Goal: Obtain resource: Obtain resource

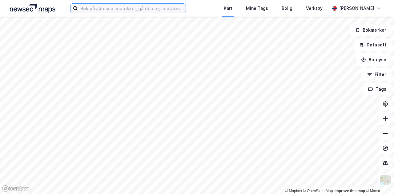
click at [88, 8] on input at bounding box center [132, 8] width 108 height 9
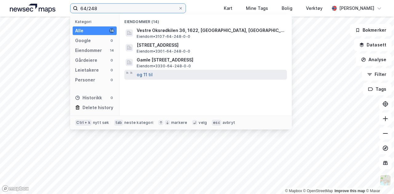
type input "64/248"
click at [142, 75] on button "og 11 til" at bounding box center [145, 74] width 16 height 7
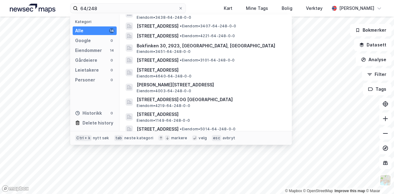
scroll to position [76, 0]
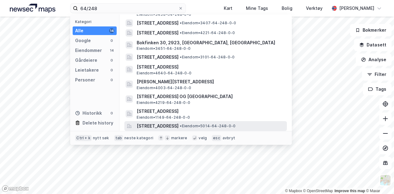
click at [179, 125] on span "[STREET_ADDRESS]" at bounding box center [158, 126] width 42 height 7
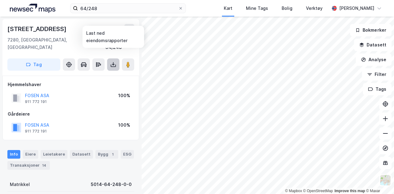
click at [113, 62] on icon at bounding box center [113, 65] width 6 height 6
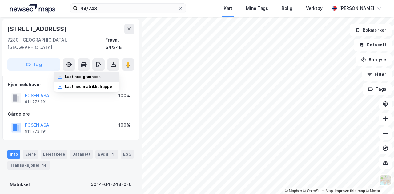
click at [93, 75] on div "Last ned grunnbok" at bounding box center [83, 77] width 36 height 5
